Goal: Transaction & Acquisition: Purchase product/service

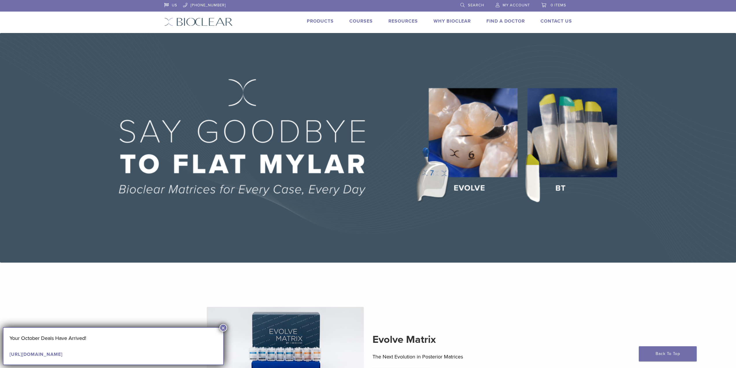
click at [325, 21] on link "Products" at bounding box center [320, 21] width 27 height 6
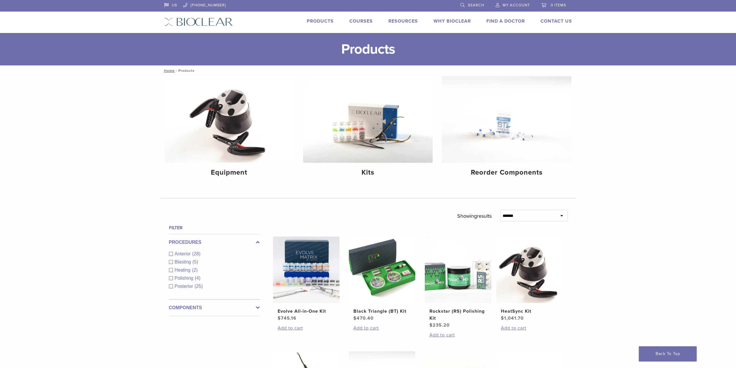
click at [187, 253] on span "Anterior" at bounding box center [184, 253] width 18 height 5
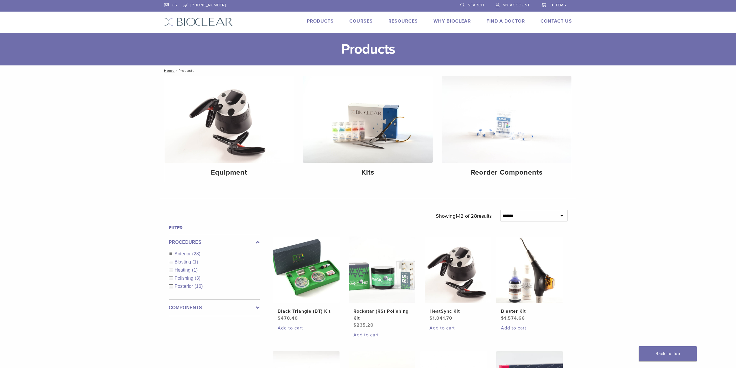
click at [200, 253] on span "(28)" at bounding box center [196, 253] width 8 height 5
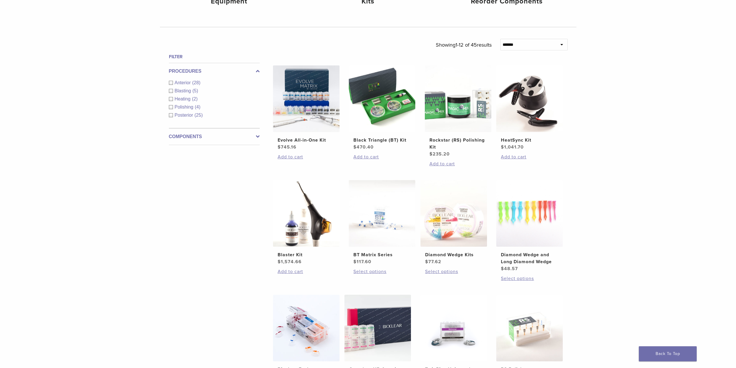
scroll to position [145, 0]
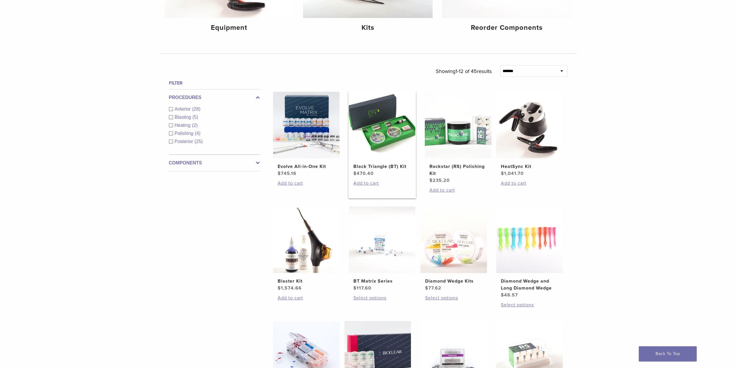
click at [376, 132] on img at bounding box center [382, 125] width 67 height 67
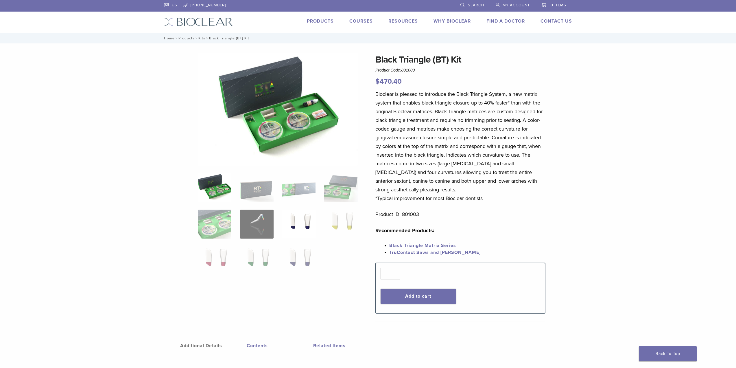
click at [301, 223] on img at bounding box center [298, 223] width 33 height 29
